Goal: Contribute content: Add original content to the website for others to see

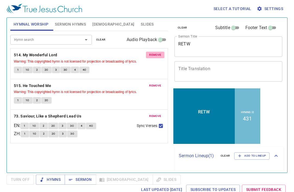
click at [160, 56] on span "remove" at bounding box center [155, 54] width 12 height 5
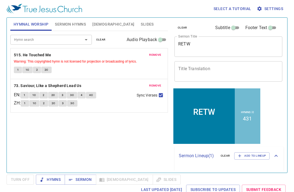
click at [160, 56] on span "remove" at bounding box center [155, 54] width 12 height 5
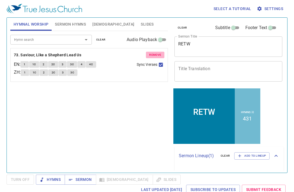
click at [160, 56] on span "remove" at bounding box center [155, 54] width 12 height 5
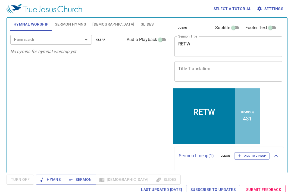
click at [70, 23] on span "Sermon Hymns" at bounding box center [70, 24] width 31 height 7
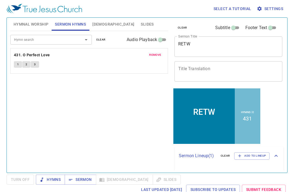
click at [156, 54] on span "remove" at bounding box center [155, 54] width 12 height 5
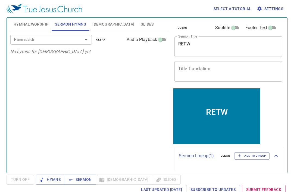
click at [141, 26] on span "Slides" at bounding box center [147, 24] width 13 height 7
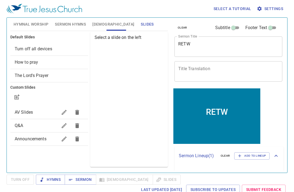
click at [24, 114] on span "AV Slides" at bounding box center [24, 112] width 18 height 5
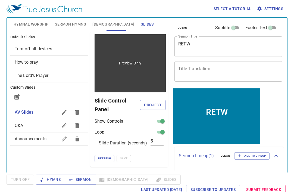
click at [124, 78] on div "Preview Only" at bounding box center [130, 63] width 71 height 58
click at [144, 86] on div "Preview Only" at bounding box center [130, 63] width 71 height 58
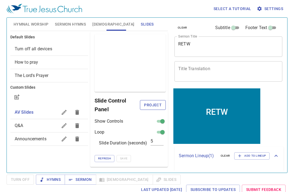
click at [148, 103] on span "Project" at bounding box center [152, 105] width 17 height 7
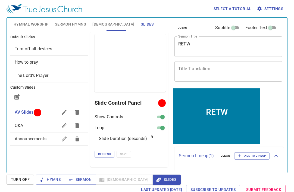
click at [144, 156] on div "Refresh Save" at bounding box center [130, 154] width 71 height 7
click at [44, 142] on span "Announcements" at bounding box center [36, 139] width 43 height 7
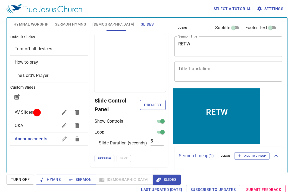
click at [148, 107] on span "Project" at bounding box center [152, 105] width 17 height 7
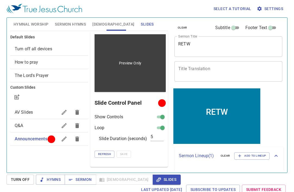
click at [141, 85] on div "Preview Only" at bounding box center [130, 63] width 71 height 58
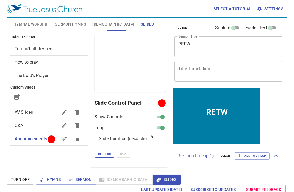
click at [103, 156] on span "Refresh" at bounding box center [104, 154] width 13 height 5
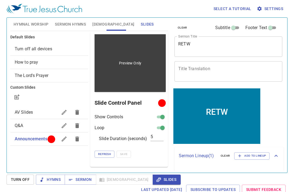
click at [139, 75] on div "Preview Only" at bounding box center [130, 63] width 71 height 58
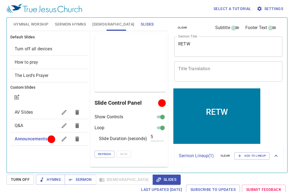
click at [52, 139] on div at bounding box center [51, 139] width 4 height 4
click at [200, 40] on div "RETW x Sermon Title" at bounding box center [229, 46] width 108 height 20
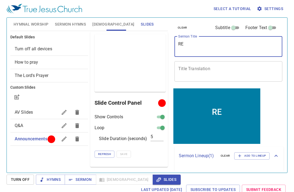
type textarea "R"
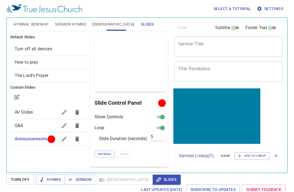
click at [21, 169] on div "Hymnal Worship Sermon Hymns Bible Slides Hymn search Hymn search clear Audio Pl…" at bounding box center [89, 92] width 162 height 155
click at [38, 22] on span "Hymnal Worship" at bounding box center [31, 24] width 35 height 7
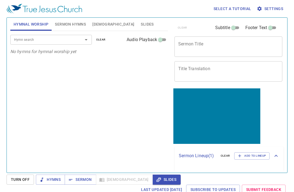
click at [36, 37] on input "Hymn search" at bounding box center [43, 39] width 62 height 6
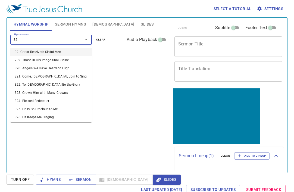
type input "324"
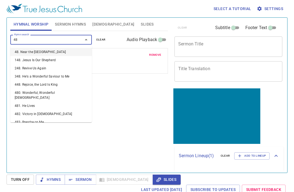
type input "482"
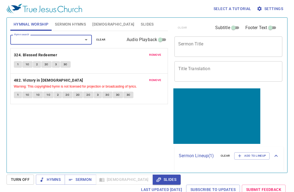
click at [75, 24] on span "Sermon Hymns" at bounding box center [70, 24] width 31 height 7
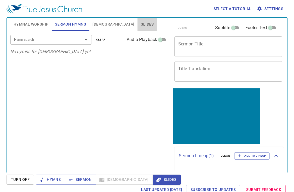
click at [141, 26] on span "Slides" at bounding box center [147, 24] width 13 height 7
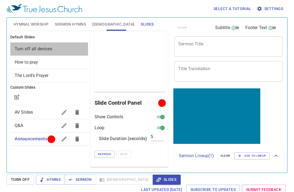
click at [49, 48] on span "Turn off all devices" at bounding box center [34, 48] width 38 height 5
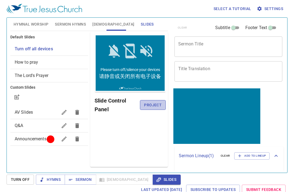
click at [147, 107] on span "Project" at bounding box center [152, 105] width 17 height 7
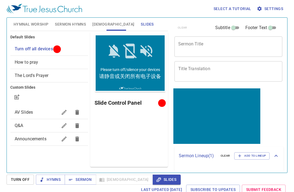
click at [23, 177] on span "Turn Off" at bounding box center [20, 179] width 19 height 7
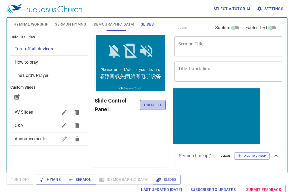
click at [155, 102] on span "Project" at bounding box center [152, 105] width 17 height 7
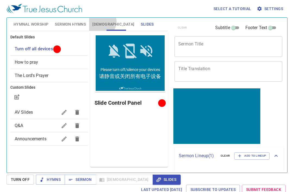
click at [101, 22] on span "[DEMOGRAPHIC_DATA]" at bounding box center [113, 24] width 42 height 7
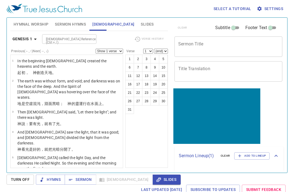
click at [68, 24] on span "Sermon Hymns" at bounding box center [70, 24] width 31 height 7
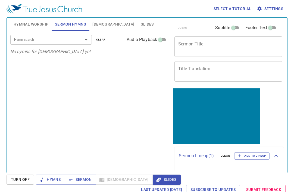
click at [41, 23] on span "Hymnal Worship" at bounding box center [31, 24] width 35 height 7
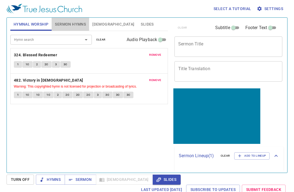
click at [64, 24] on span "Sermon Hymns" at bounding box center [70, 24] width 31 height 7
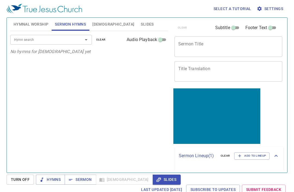
click at [141, 26] on span "Slides" at bounding box center [147, 24] width 13 height 7
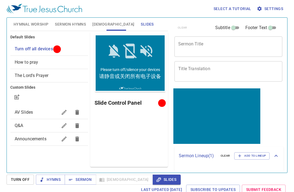
click at [42, 60] on span "How to pray" at bounding box center [49, 62] width 69 height 7
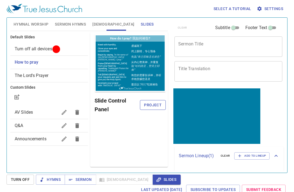
click at [153, 107] on span "Project" at bounding box center [152, 105] width 17 height 7
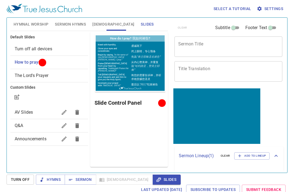
click at [224, 45] on textarea "Sermon Title" at bounding box center [228, 46] width 100 height 10
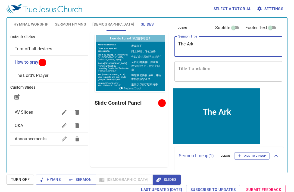
type textarea "The Ark"
click at [64, 24] on span "Sermon Hymns" at bounding box center [70, 24] width 31 height 7
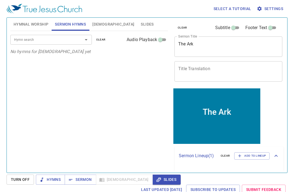
click at [67, 38] on input "Hymn search" at bounding box center [43, 39] width 62 height 6
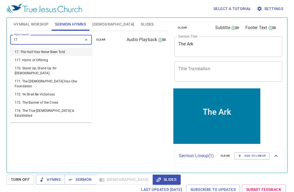
type input "171"
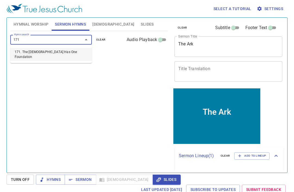
click at [57, 51] on li "171. The [DEMOGRAPHIC_DATA] Has One Foundation" at bounding box center [51, 54] width 82 height 13
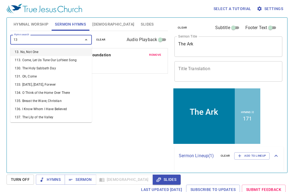
type input "131"
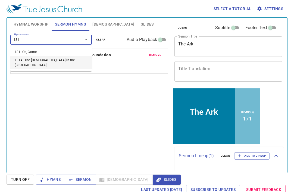
click at [47, 62] on li "131A. The [DEMOGRAPHIC_DATA] in the [GEOGRAPHIC_DATA]" at bounding box center [51, 62] width 82 height 13
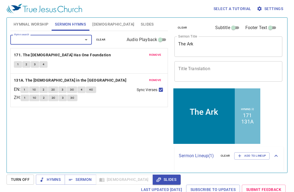
click at [199, 71] on textarea "Title Translation" at bounding box center [228, 71] width 100 height 10
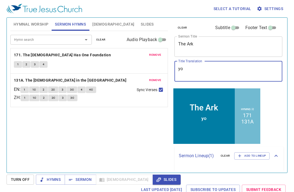
type textarea "y"
type textarea "fang"
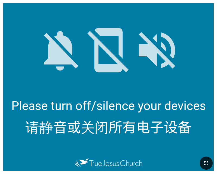
click at [213, 163] on button "button" at bounding box center [206, 162] width 13 height 13
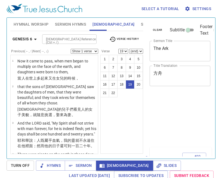
select select "19"
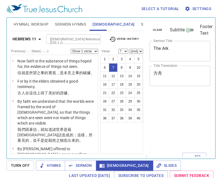
select select "7"
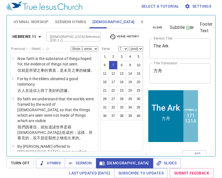
scroll to position [201, 0]
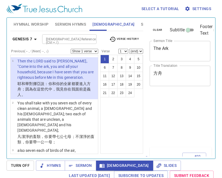
scroll to position [2, 0]
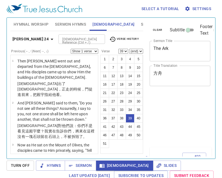
select select "39"
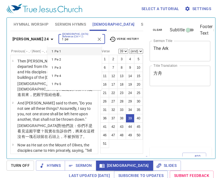
select select "39"
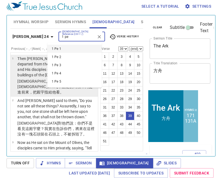
click at [60, 66] on li "1 Pe 3" at bounding box center [74, 65] width 54 height 8
type input "1 pe"
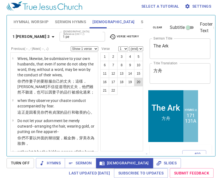
click at [139, 82] on button "20" at bounding box center [138, 81] width 9 height 9
select select "20"
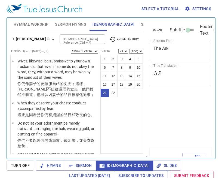
select select "21"
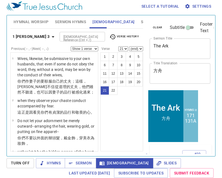
scroll to position [678, 0]
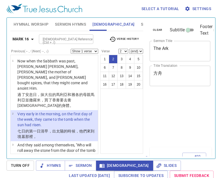
select select "2"
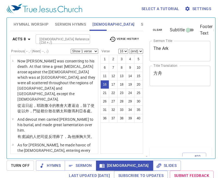
select select "16"
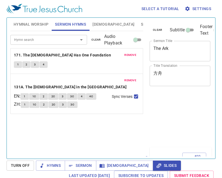
scroll to position [2, 0]
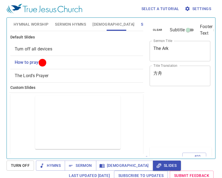
scroll to position [2, 0]
